Goal: Task Accomplishment & Management: Use online tool/utility

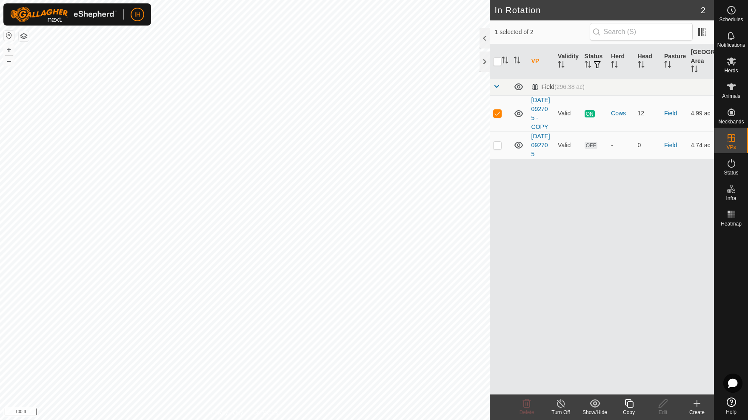
click at [631, 405] on icon at bounding box center [629, 403] width 11 height 10
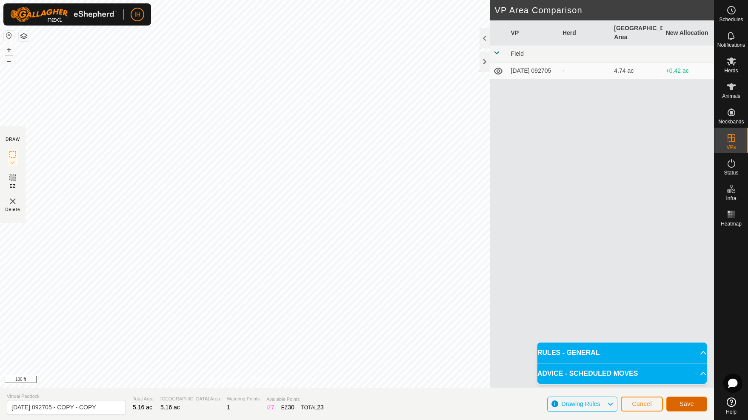
click at [690, 405] on span "Save" at bounding box center [687, 404] width 14 height 7
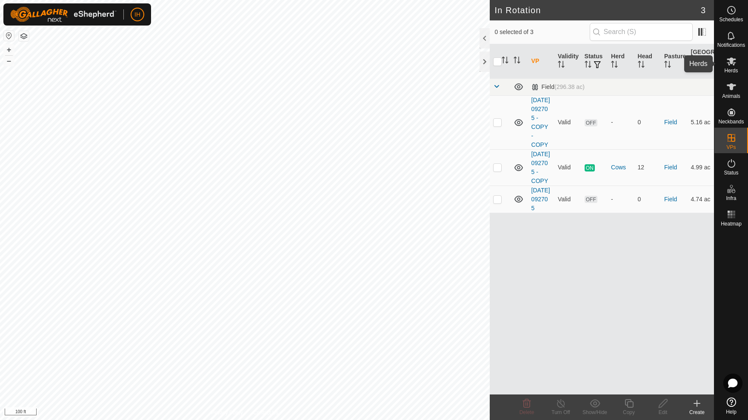
click at [733, 71] on span "Herds" at bounding box center [731, 70] width 14 height 5
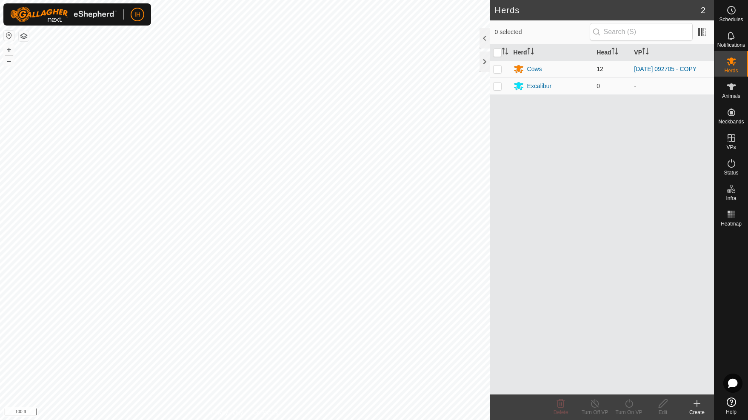
click at [501, 69] on p-checkbox at bounding box center [497, 69] width 9 height 7
checkbox input "true"
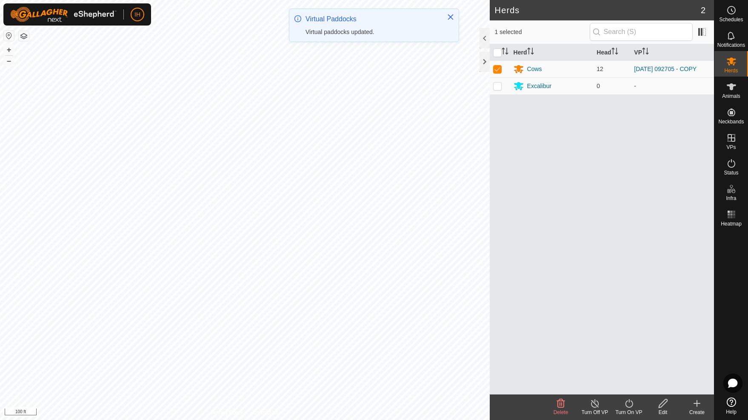
click at [625, 409] on div "Turn On VP" at bounding box center [629, 413] width 34 height 8
click at [629, 388] on link "Now" at bounding box center [655, 384] width 84 height 17
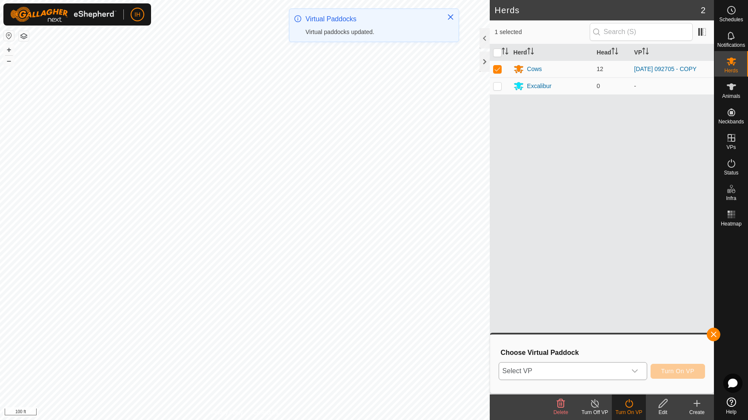
click at [633, 372] on icon "dropdown trigger" at bounding box center [635, 371] width 7 height 7
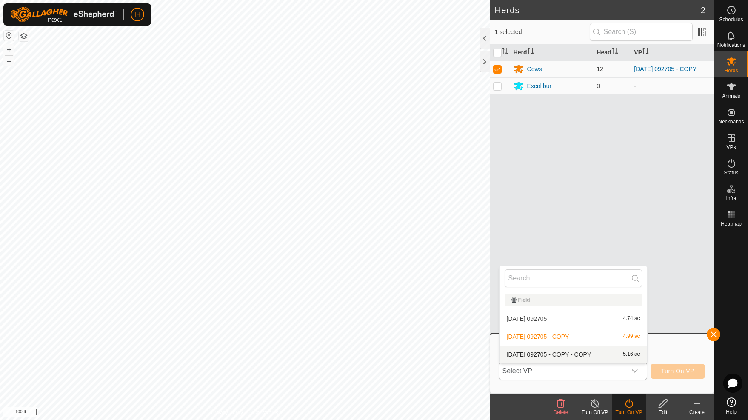
click at [593, 355] on li "[DATE] 092705 - COPY - COPY 5.16 ac" at bounding box center [574, 354] width 148 height 17
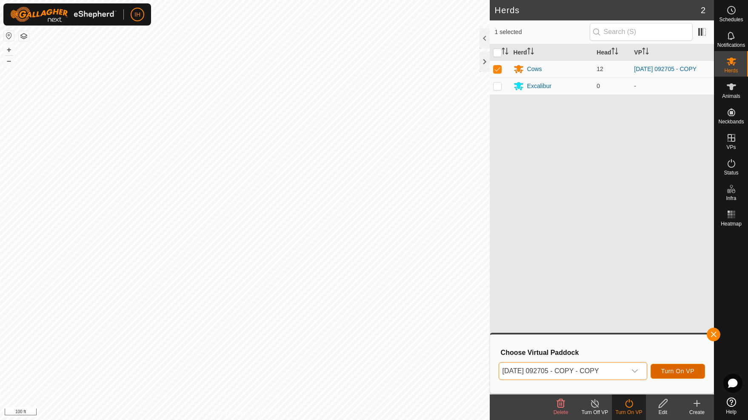
click at [679, 373] on span "Turn On VP" at bounding box center [677, 371] width 33 height 7
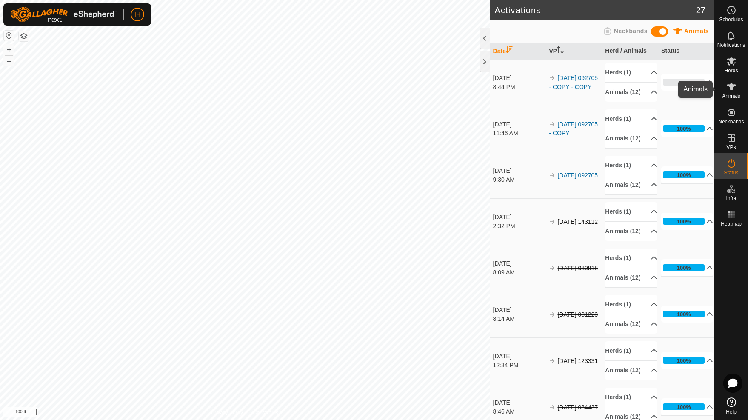
click at [738, 89] on es-animals-svg-icon at bounding box center [731, 87] width 15 height 14
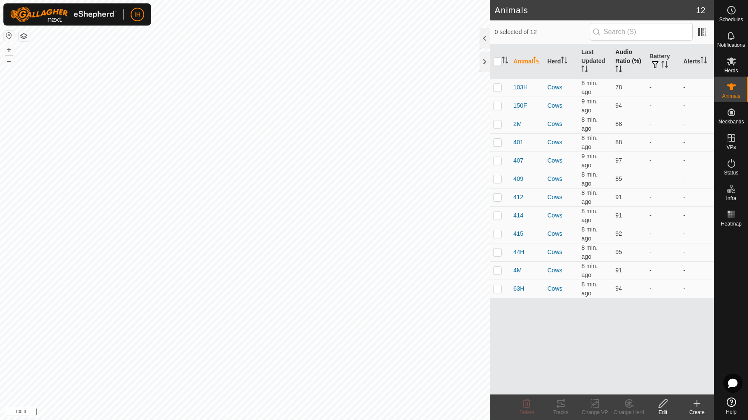
click at [624, 57] on th "Audio Ratio (%)" at bounding box center [629, 61] width 34 height 34
click at [498, 88] on p-checkbox at bounding box center [497, 87] width 9 height 7
click at [559, 406] on icon at bounding box center [558, 406] width 3 height 3
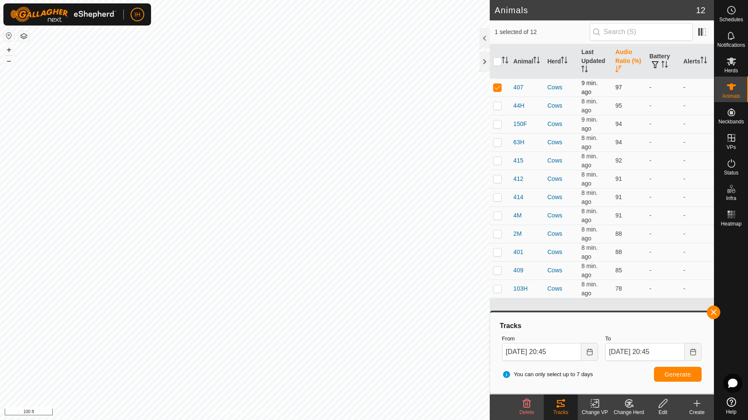
click at [496, 89] on p-checkbox at bounding box center [497, 87] width 9 height 7
checkbox input "false"
click at [498, 290] on p-checkbox at bounding box center [497, 288] width 9 height 7
click at [681, 377] on span "Generate" at bounding box center [678, 374] width 26 height 7
click at [498, 289] on p-checkbox at bounding box center [497, 288] width 9 height 7
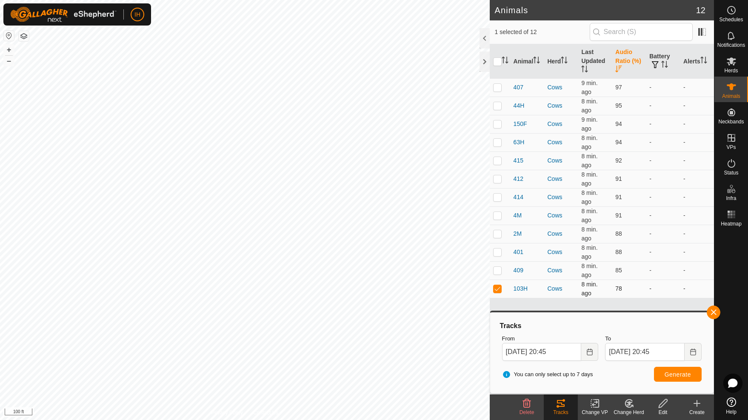
checkbox input "false"
drag, startPoint x: 498, startPoint y: 269, endPoint x: 506, endPoint y: 275, distance: 10.0
click at [498, 269] on p-checkbox at bounding box center [497, 270] width 9 height 7
click at [679, 375] on span "Generate" at bounding box center [678, 374] width 26 height 7
click at [498, 271] on p-checkbox at bounding box center [497, 270] width 9 height 7
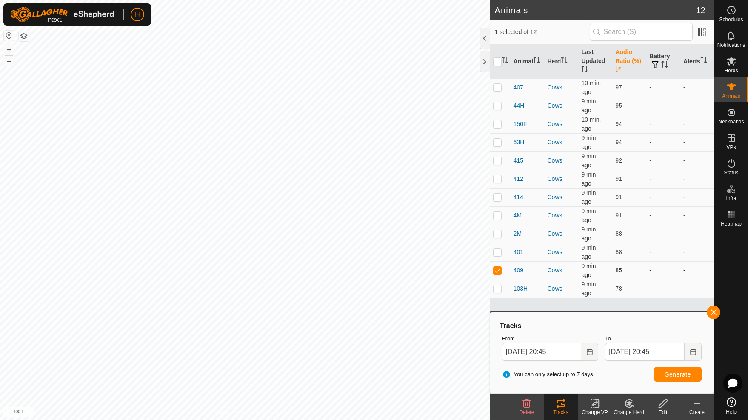
checkbox input "false"
click at [498, 234] on p-checkbox at bounding box center [497, 233] width 9 height 7
checkbox input "true"
click at [498, 218] on p-checkbox at bounding box center [497, 215] width 9 height 7
checkbox input "true"
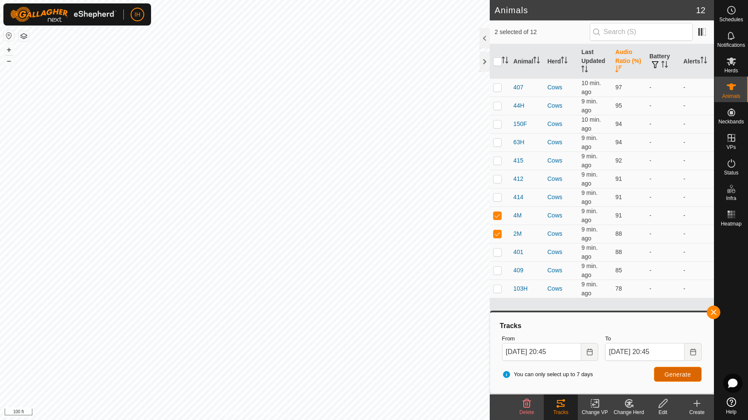
click at [690, 375] on span "Generate" at bounding box center [678, 374] width 26 height 7
